Goal: Submit feedback/report problem

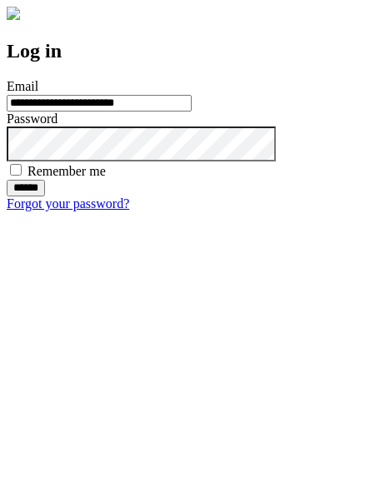
type input "**********"
click at [45, 197] on input "******" at bounding box center [26, 188] width 38 height 17
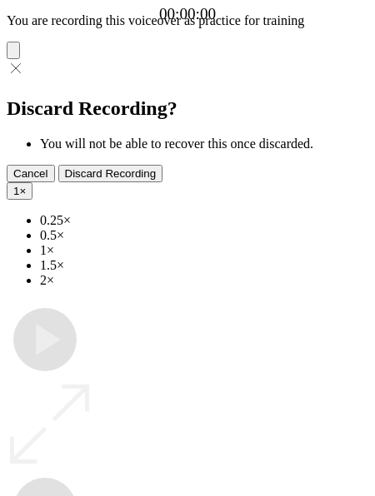
type input "**********"
